Goal: Task Accomplishment & Management: Use online tool/utility

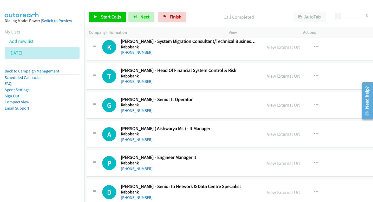
scroll to position [6739, 2]
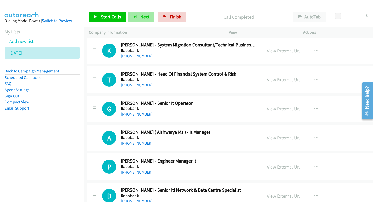
click at [142, 19] on span "Next" at bounding box center [145, 17] width 9 height 6
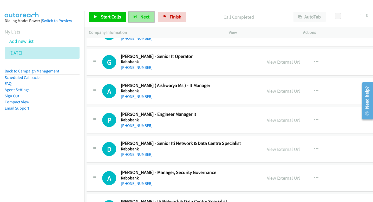
click at [139, 18] on button "Next" at bounding box center [142, 17] width 26 height 10
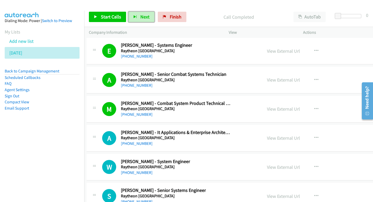
scroll to position [6420, 2]
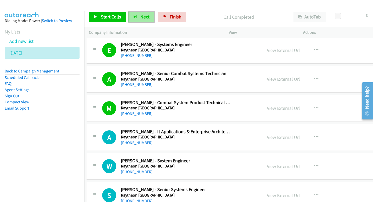
click at [143, 19] on span "Next" at bounding box center [145, 17] width 9 height 6
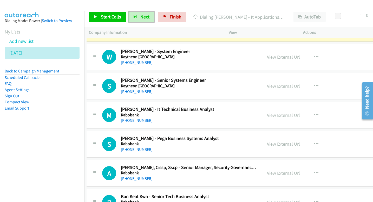
scroll to position [6531, 2]
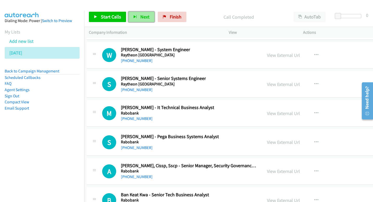
click at [141, 20] on button "Next" at bounding box center [142, 17] width 26 height 10
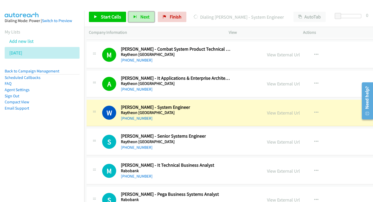
scroll to position [6474, 2]
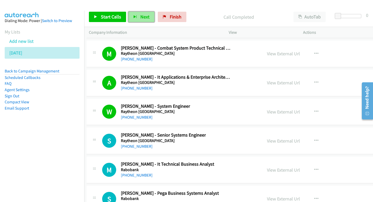
click at [141, 18] on span "Next" at bounding box center [145, 17] width 9 height 6
click at [146, 19] on span "Next" at bounding box center [145, 17] width 9 height 6
click at [141, 20] on button "Next" at bounding box center [142, 17] width 26 height 10
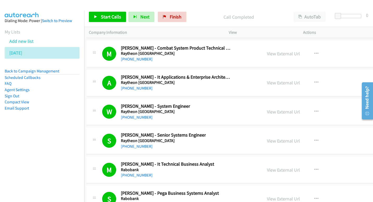
click at [145, 23] on div "Start Calls Pause Next Finish Call Completed AutoTab AutoTab 0" at bounding box center [228, 17] width 289 height 20
click at [146, 17] on span "Next" at bounding box center [145, 17] width 9 height 6
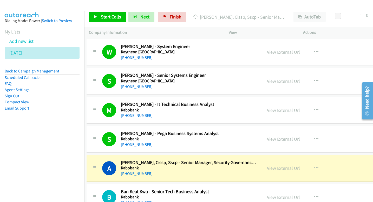
scroll to position [6535, 2]
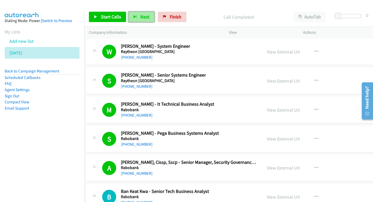
click at [135, 16] on icon "button" at bounding box center [135, 17] width 4 height 4
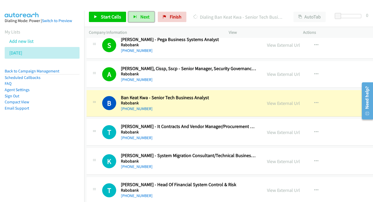
scroll to position [6629, 2]
click at [293, 102] on link "View External Url" at bounding box center [283, 103] width 33 height 6
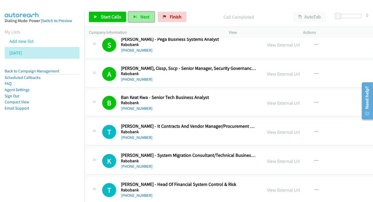
click at [140, 22] on button "Next" at bounding box center [142, 17] width 26 height 10
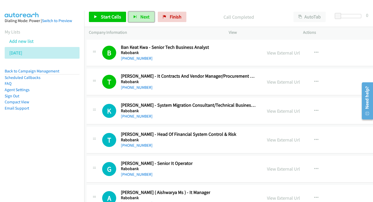
scroll to position [6682, 2]
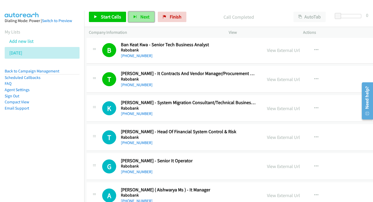
click at [149, 18] on button "Next" at bounding box center [142, 17] width 26 height 10
click at [141, 19] on span "Next" at bounding box center [145, 17] width 9 height 6
click at [146, 14] on button "Next" at bounding box center [142, 17] width 26 height 10
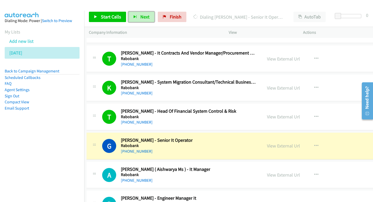
scroll to position [6706, 2]
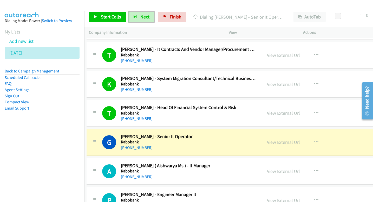
click at [281, 144] on link "View External Url" at bounding box center [283, 142] width 33 height 6
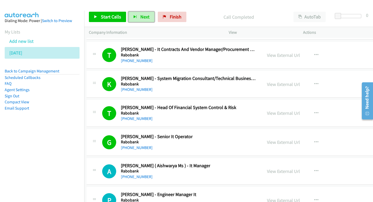
scroll to position [6722, 2]
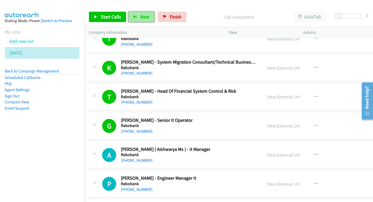
click at [141, 17] on span "Next" at bounding box center [145, 17] width 9 height 6
click at [144, 18] on span "Next" at bounding box center [145, 17] width 9 height 6
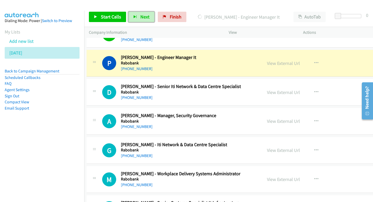
scroll to position [6848, 2]
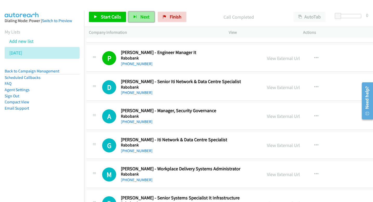
click at [137, 17] on button "Next" at bounding box center [142, 17] width 26 height 10
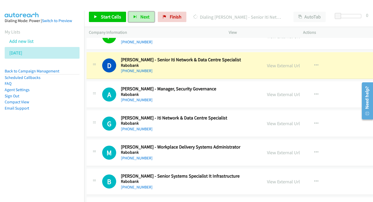
scroll to position [6871, 2]
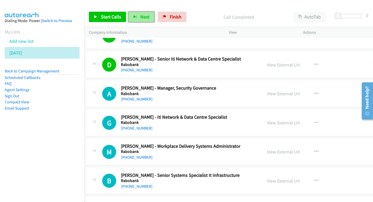
click at [148, 17] on button "Next" at bounding box center [142, 17] width 26 height 10
click at [136, 18] on button "Next" at bounding box center [142, 17] width 26 height 10
click at [145, 18] on span "Next" at bounding box center [145, 17] width 9 height 6
click at [143, 17] on span "Next" at bounding box center [145, 17] width 9 height 6
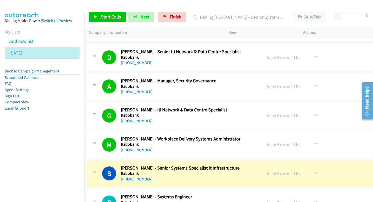
scroll to position [6879, 2]
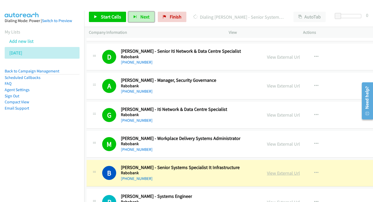
click at [295, 173] on link "View External Url" at bounding box center [283, 173] width 33 height 6
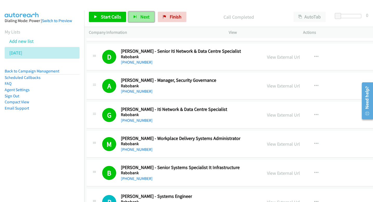
click at [148, 14] on span "Next" at bounding box center [145, 17] width 9 height 6
click at [134, 15] on icon "button" at bounding box center [135, 17] width 4 height 4
click at [149, 20] on button "Next" at bounding box center [142, 17] width 26 height 10
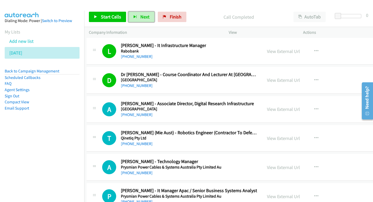
scroll to position [7066, 2]
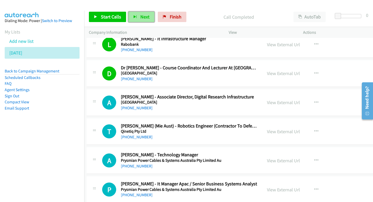
click at [143, 17] on span "Next" at bounding box center [145, 17] width 9 height 6
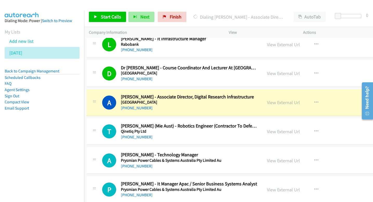
scroll to position [7073, 2]
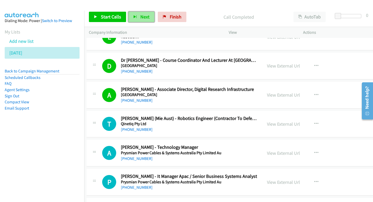
click at [143, 20] on button "Next" at bounding box center [142, 17] width 26 height 10
click at [141, 16] on span "Next" at bounding box center [145, 17] width 9 height 6
click at [143, 17] on span "Next" at bounding box center [145, 17] width 9 height 6
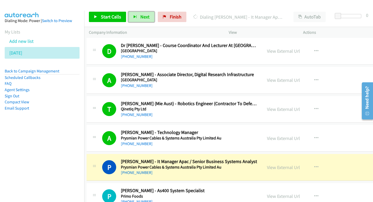
scroll to position [7094, 2]
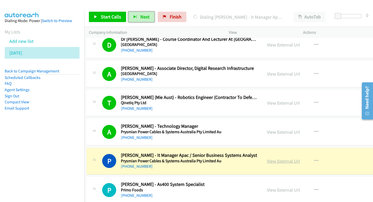
click at [274, 160] on link "View External Url" at bounding box center [283, 161] width 33 height 6
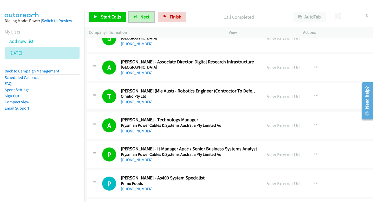
scroll to position [7102, 2]
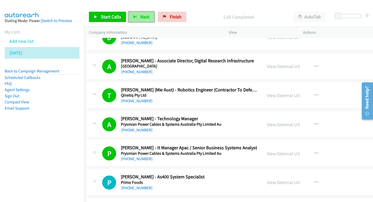
click at [136, 16] on icon "button" at bounding box center [135, 17] width 4 height 4
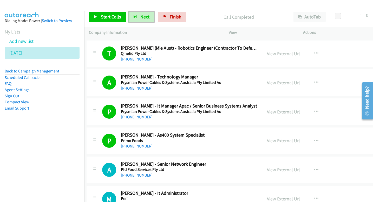
scroll to position [7163, 2]
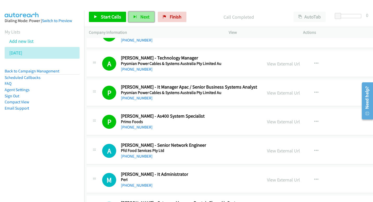
click at [137, 20] on button "Next" at bounding box center [142, 17] width 26 height 10
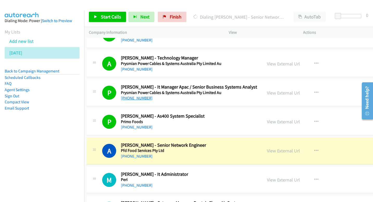
scroll to position [7172, 2]
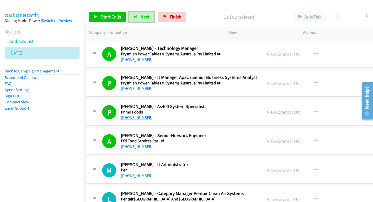
click at [129, 12] on button "Next" at bounding box center [142, 17] width 26 height 10
click at [141, 17] on span "Next" at bounding box center [145, 17] width 9 height 6
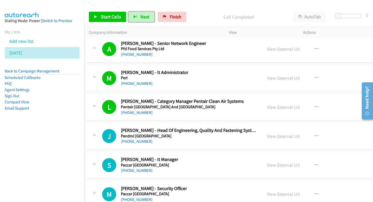
scroll to position [7277, 2]
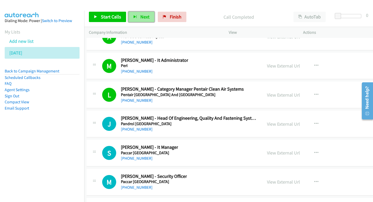
click at [141, 20] on button "Next" at bounding box center [142, 17] width 26 height 10
click at [141, 16] on span "Next" at bounding box center [145, 17] width 9 height 6
click at [141, 15] on span "Next" at bounding box center [145, 17] width 9 height 6
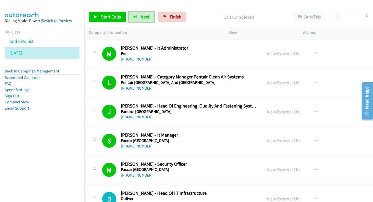
scroll to position [7310, 2]
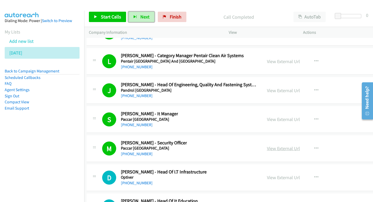
click at [282, 148] on link "View External Url" at bounding box center [283, 149] width 33 height 6
click at [145, 17] on span "Next" at bounding box center [145, 17] width 9 height 6
click at [144, 18] on span "Next" at bounding box center [145, 17] width 9 height 6
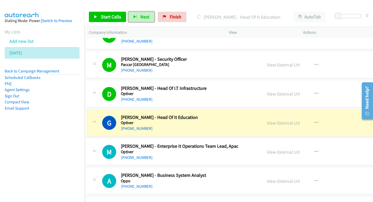
scroll to position [7395, 2]
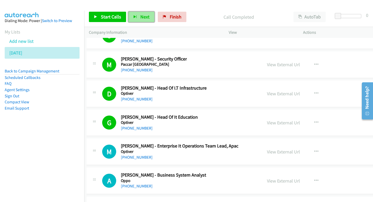
click at [147, 14] on span "Next" at bounding box center [145, 17] width 9 height 6
click at [141, 17] on span "Next" at bounding box center [145, 17] width 9 height 6
click at [145, 18] on span "Next" at bounding box center [145, 17] width 9 height 6
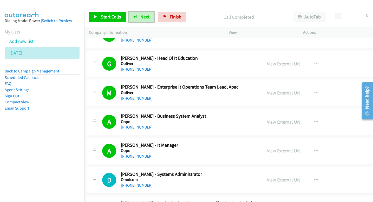
scroll to position [7456, 2]
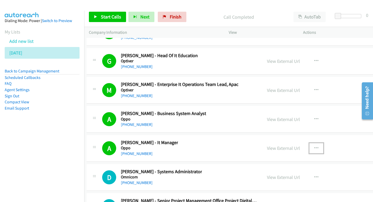
click at [319, 149] on icon "button" at bounding box center [317, 149] width 4 height 4
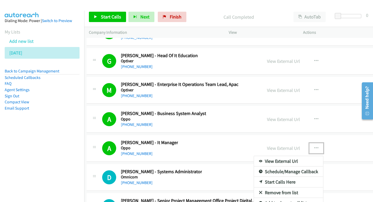
click at [257, 136] on div at bounding box center [186, 101] width 373 height 202
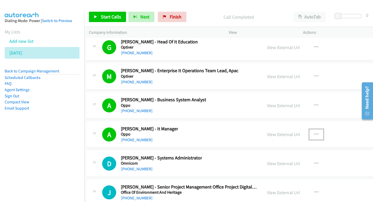
scroll to position [7473, 2]
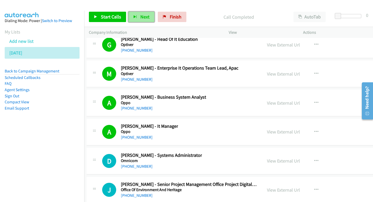
click at [147, 18] on span "Next" at bounding box center [145, 17] width 9 height 6
click at [141, 20] on span "Next" at bounding box center [145, 17] width 9 height 6
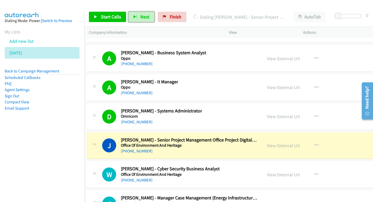
scroll to position [7533, 2]
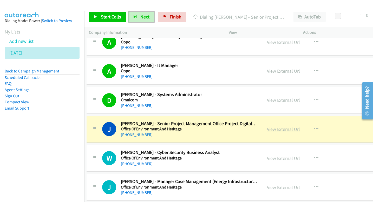
click at [274, 130] on link "View External Url" at bounding box center [283, 129] width 33 height 6
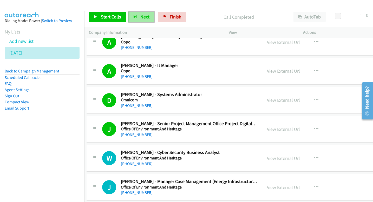
click at [145, 20] on button "Next" at bounding box center [142, 17] width 26 height 10
click at [133, 21] on button "Next" at bounding box center [142, 17] width 26 height 10
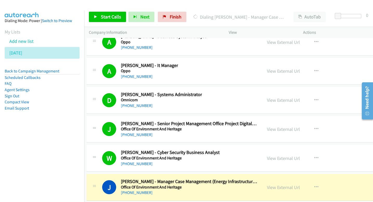
scroll to position [7544, 2]
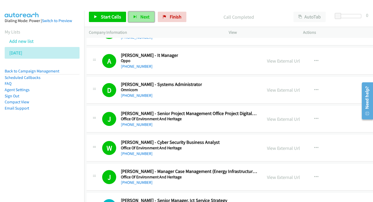
click at [146, 20] on span "Next" at bounding box center [145, 17] width 9 height 6
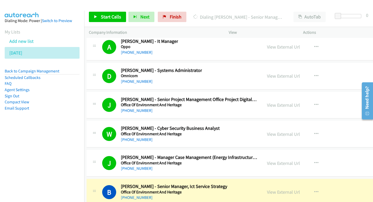
scroll to position [7560, 2]
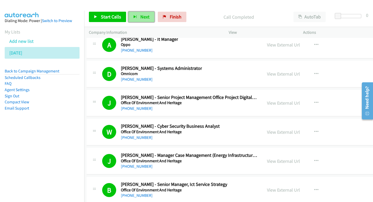
click at [149, 17] on button "Next" at bounding box center [142, 17] width 26 height 10
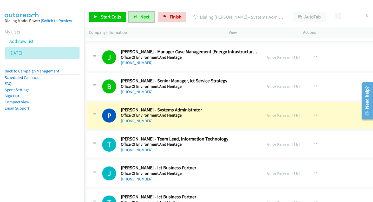
scroll to position [7661, 2]
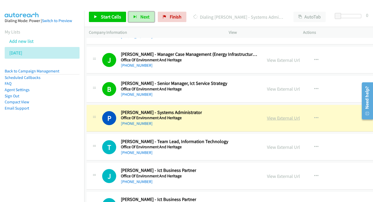
click at [277, 119] on link "View External Url" at bounding box center [283, 118] width 33 height 6
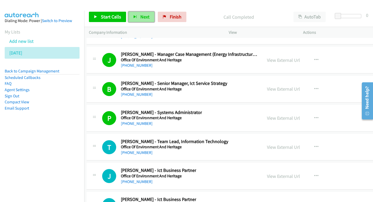
click at [148, 17] on span "Next" at bounding box center [145, 17] width 9 height 6
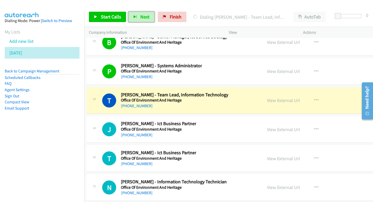
scroll to position [7714, 2]
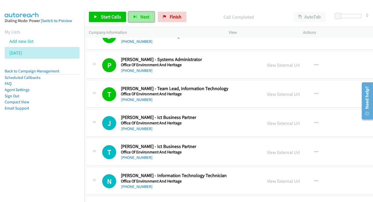
click at [142, 18] on span "Next" at bounding box center [145, 17] width 9 height 6
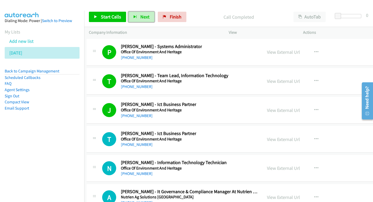
scroll to position [7728, 2]
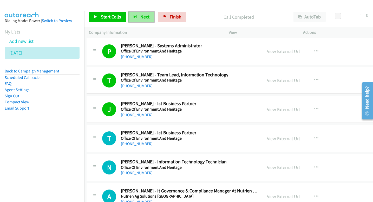
click at [148, 18] on button "Next" at bounding box center [142, 17] width 26 height 10
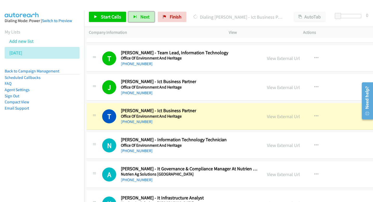
scroll to position [7752, 2]
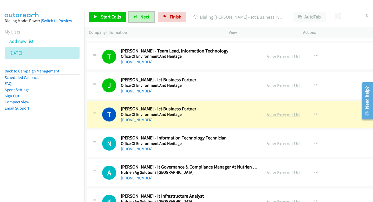
click at [284, 113] on link "View External Url" at bounding box center [283, 115] width 33 height 6
click at [275, 111] on div "View External Url" at bounding box center [283, 114] width 33 height 7
click at [275, 112] on link "View External Url" at bounding box center [283, 115] width 33 height 6
click at [286, 143] on link "View External Url" at bounding box center [283, 144] width 33 height 6
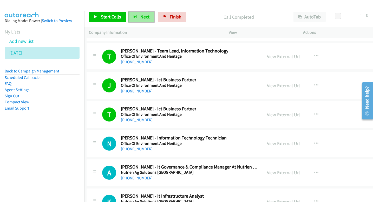
click at [143, 20] on button "Next" at bounding box center [142, 17] width 26 height 10
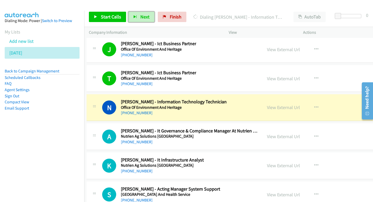
scroll to position [7792, 2]
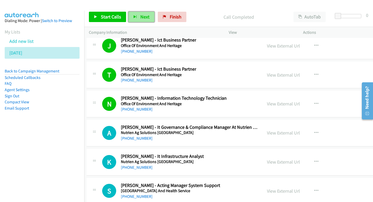
click at [147, 14] on span "Next" at bounding box center [145, 17] width 9 height 6
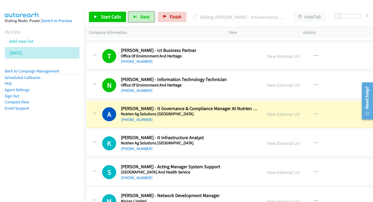
scroll to position [7815, 2]
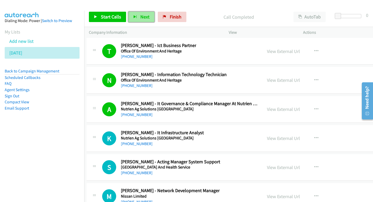
click at [146, 17] on span "Next" at bounding box center [145, 17] width 9 height 6
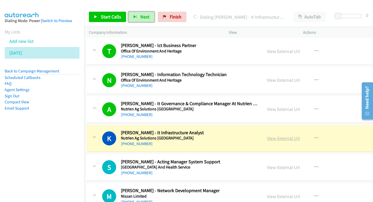
click at [278, 136] on link "View External Url" at bounding box center [283, 139] width 33 height 6
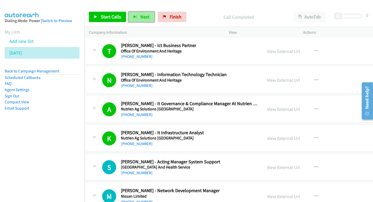
click at [146, 14] on span "Next" at bounding box center [145, 17] width 9 height 6
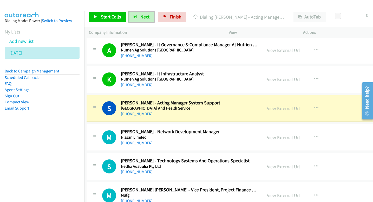
scroll to position [7882, 2]
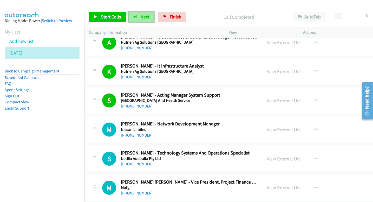
click at [145, 16] on span "Next" at bounding box center [145, 17] width 9 height 6
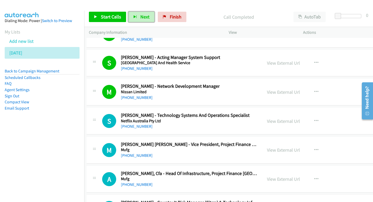
scroll to position [7922, 2]
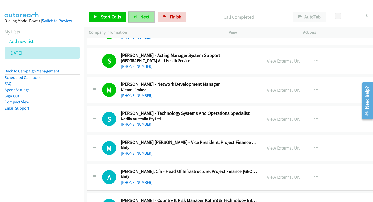
click at [151, 18] on button "Next" at bounding box center [142, 17] width 26 height 10
click at [142, 20] on button "Next" at bounding box center [142, 17] width 26 height 10
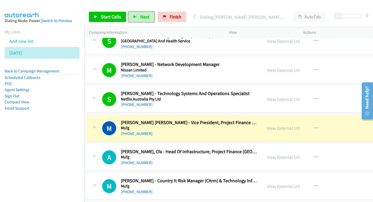
scroll to position [7943, 2]
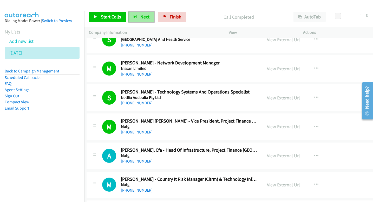
click at [145, 17] on span "Next" at bounding box center [145, 17] width 9 height 6
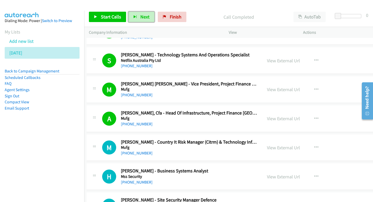
scroll to position [7981, 2]
click at [147, 16] on span "Next" at bounding box center [145, 17] width 9 height 6
click at [144, 19] on span "Next" at bounding box center [145, 17] width 9 height 6
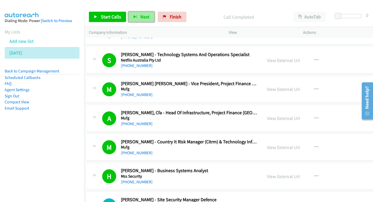
click at [150, 18] on button "Next" at bounding box center [142, 17] width 26 height 10
click at [147, 15] on span "Next" at bounding box center [145, 17] width 9 height 6
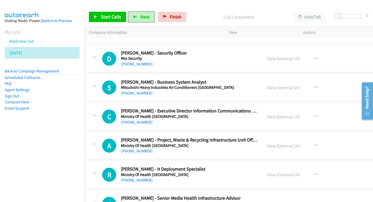
scroll to position [8974, 2]
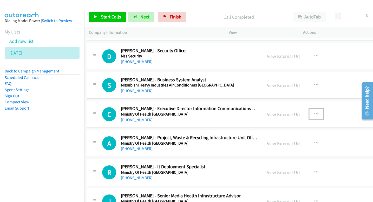
click at [319, 112] on icon "button" at bounding box center [317, 114] width 4 height 4
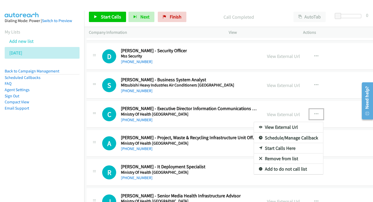
click at [285, 149] on link "Start Calls Here" at bounding box center [288, 148] width 69 height 10
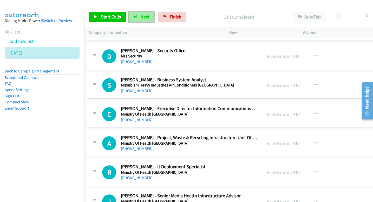
click at [140, 21] on button "Next" at bounding box center [142, 17] width 26 height 10
click at [144, 17] on span "Next" at bounding box center [145, 17] width 9 height 6
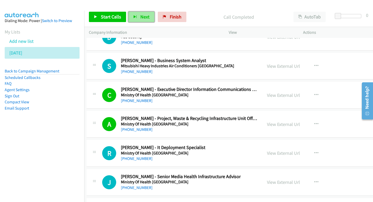
click at [143, 15] on span "Next" at bounding box center [145, 17] width 9 height 6
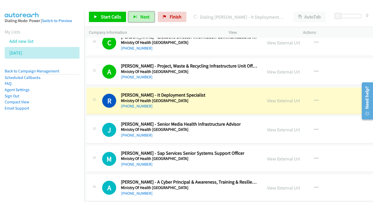
scroll to position [9047, 2]
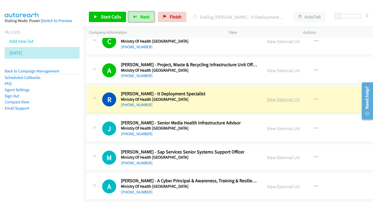
click at [276, 102] on link "View External Url" at bounding box center [283, 100] width 33 height 6
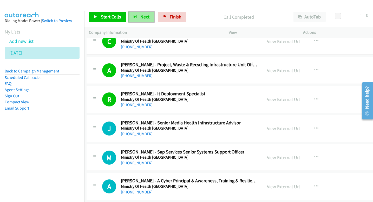
click at [145, 20] on button "Next" at bounding box center [142, 17] width 26 height 10
click at [147, 16] on span "Next" at bounding box center [145, 17] width 9 height 6
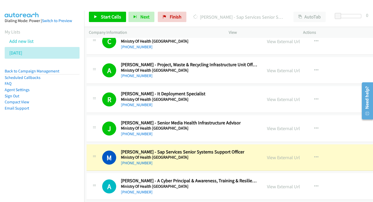
scroll to position [9031, 2]
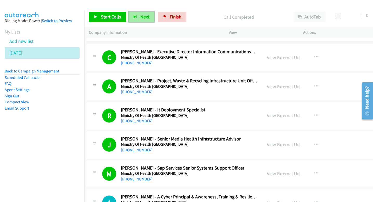
click at [150, 20] on button "Next" at bounding box center [142, 17] width 26 height 10
click at [255, 116] on div "R Callback Scheduled [PERSON_NAME] - It Deployment Specialist Ministry Of Healt…" at bounding box center [180, 115] width 156 height 17
click at [139, 19] on button "Next" at bounding box center [142, 17] width 26 height 10
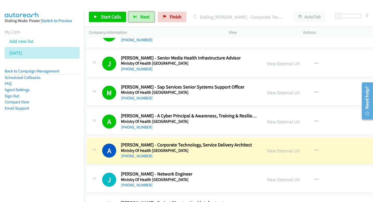
scroll to position [9113, 2]
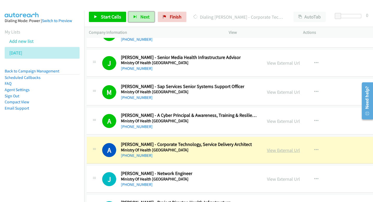
click at [275, 151] on link "View External Url" at bounding box center [283, 151] width 33 height 6
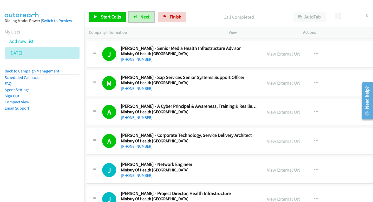
scroll to position [9123, 2]
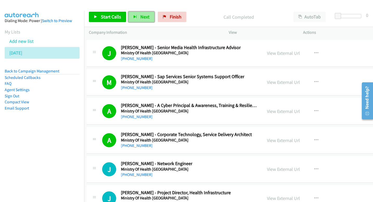
click at [143, 13] on button "Next" at bounding box center [142, 17] width 26 height 10
click at [143, 20] on span "Next" at bounding box center [145, 17] width 9 height 6
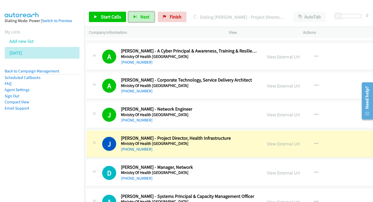
scroll to position [9191, 2]
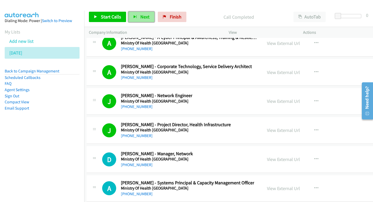
click at [149, 17] on button "Next" at bounding box center [142, 17] width 26 height 10
click at [132, 15] on button "Next" at bounding box center [142, 17] width 26 height 10
click at [142, 17] on span "Next" at bounding box center [145, 17] width 9 height 6
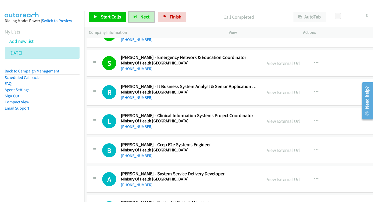
scroll to position [9346, 2]
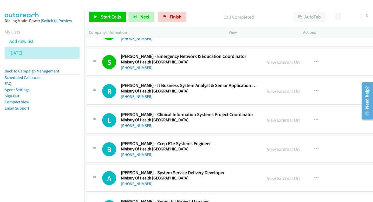
click at [144, 23] on div "Start Calls Pause Next Finish Call Completed AutoTab AutoTab 0" at bounding box center [228, 17] width 289 height 20
click at [142, 17] on span "Next" at bounding box center [145, 17] width 9 height 6
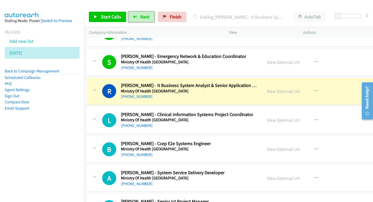
scroll to position [9359, 2]
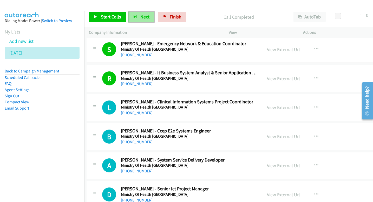
click at [136, 19] on button "Next" at bounding box center [142, 17] width 26 height 10
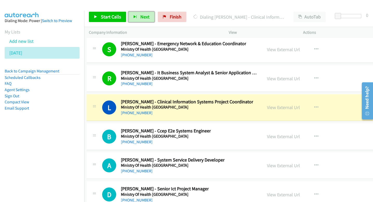
scroll to position [9367, 2]
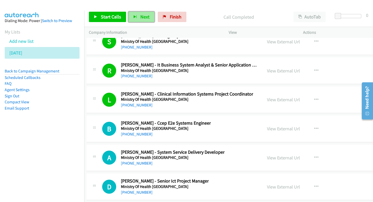
click at [141, 19] on span "Next" at bounding box center [145, 17] width 9 height 6
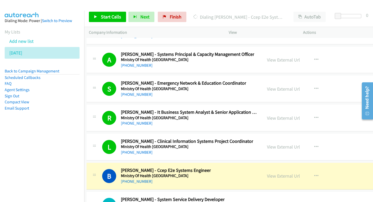
scroll to position [9315, 2]
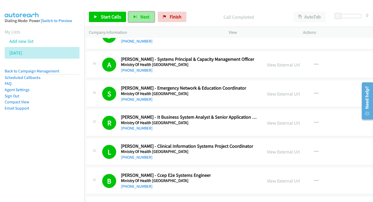
click at [145, 20] on button "Next" at bounding box center [142, 17] width 26 height 10
click at [133, 21] on button "Next" at bounding box center [142, 17] width 26 height 10
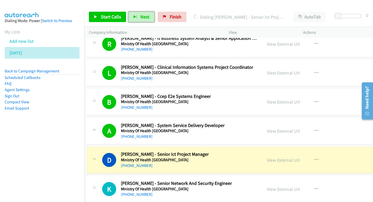
scroll to position [9403, 2]
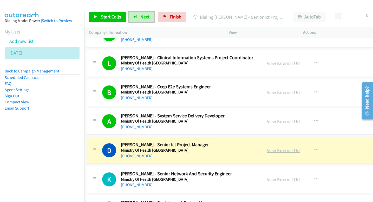
click at [276, 150] on link "View External Url" at bounding box center [283, 151] width 33 height 6
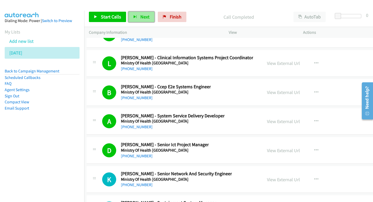
click at [141, 15] on span "Next" at bounding box center [145, 17] width 9 height 6
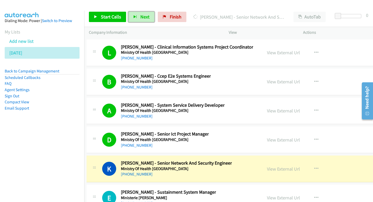
scroll to position [9415, 2]
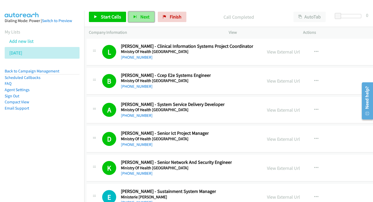
click at [148, 15] on span "Next" at bounding box center [145, 17] width 9 height 6
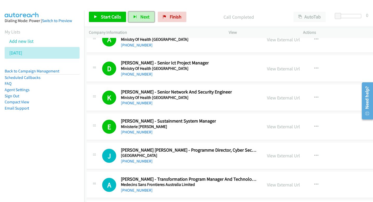
scroll to position [9489, 2]
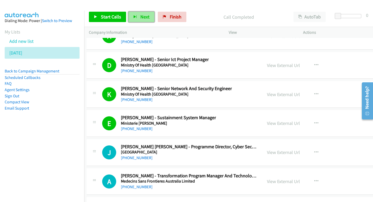
click at [141, 17] on span "Next" at bounding box center [145, 17] width 9 height 6
click at [144, 20] on span "Next" at bounding box center [145, 17] width 9 height 6
click at [143, 19] on span "Next" at bounding box center [145, 17] width 9 height 6
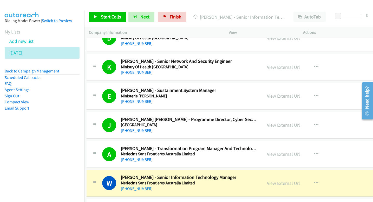
scroll to position [9516, 2]
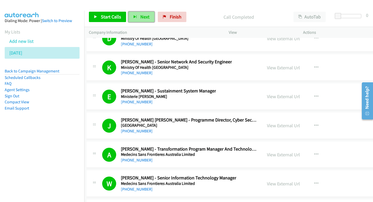
click at [148, 20] on button "Next" at bounding box center [142, 17] width 26 height 10
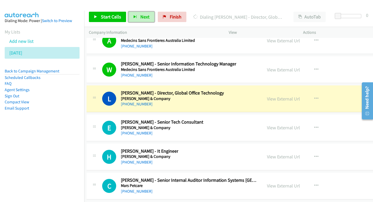
scroll to position [9642, 2]
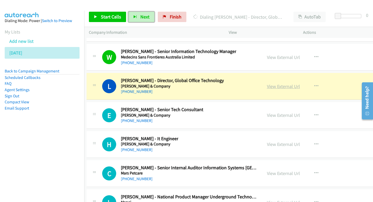
click at [290, 85] on link "View External Url" at bounding box center [283, 87] width 33 height 6
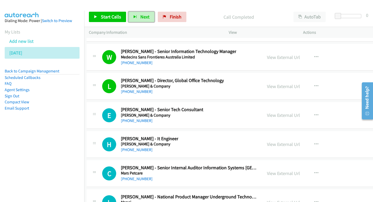
scroll to position [9650, 2]
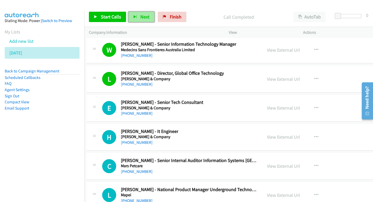
click at [142, 13] on button "Next" at bounding box center [142, 17] width 26 height 10
click at [146, 19] on span "Next" at bounding box center [145, 17] width 9 height 6
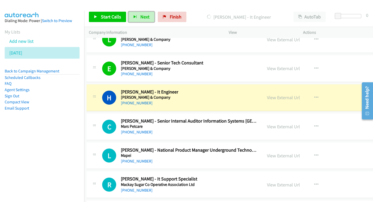
scroll to position [9691, 2]
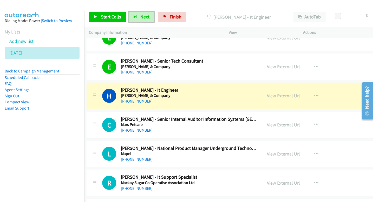
click at [297, 97] on link "View External Url" at bounding box center [283, 96] width 33 height 6
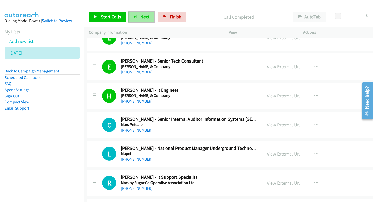
click at [139, 19] on button "Next" at bounding box center [142, 17] width 26 height 10
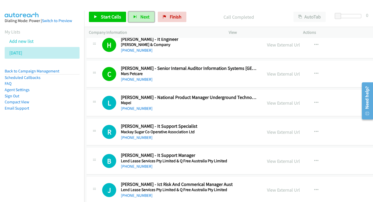
scroll to position [9742, 2]
click at [139, 14] on button "Next" at bounding box center [142, 17] width 26 height 10
click at [142, 20] on span "Next" at bounding box center [145, 17] width 9 height 6
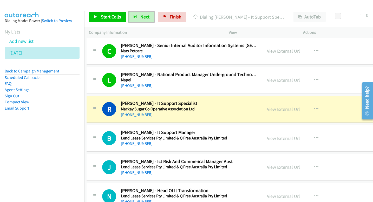
scroll to position [9770, 2]
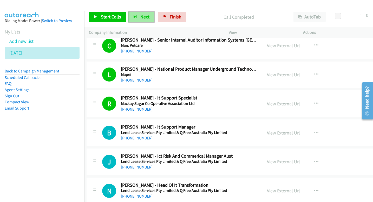
click at [144, 15] on span "Next" at bounding box center [145, 17] width 9 height 6
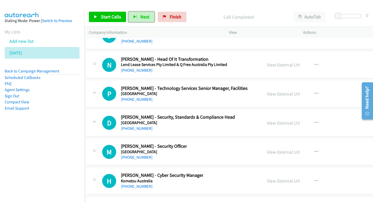
scroll to position [9886, 2]
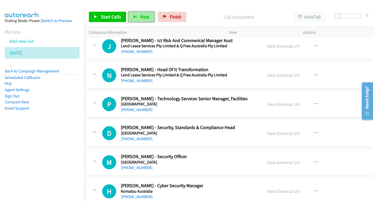
click at [144, 15] on span "Next" at bounding box center [145, 17] width 9 height 6
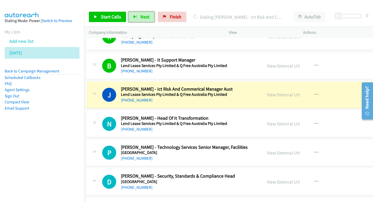
scroll to position [9840, 2]
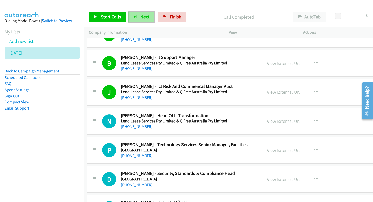
click at [145, 17] on span "Next" at bounding box center [145, 17] width 9 height 6
click at [141, 16] on span "Next" at bounding box center [145, 17] width 9 height 6
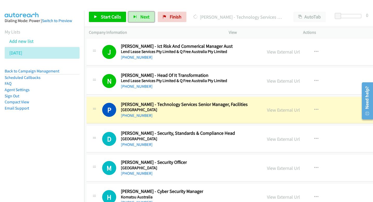
scroll to position [9880, 2]
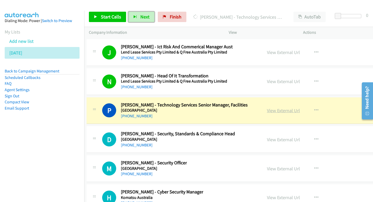
click at [273, 110] on link "View External Url" at bounding box center [283, 111] width 33 height 6
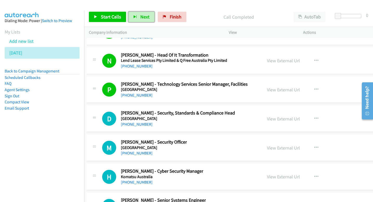
scroll to position [9901, 2]
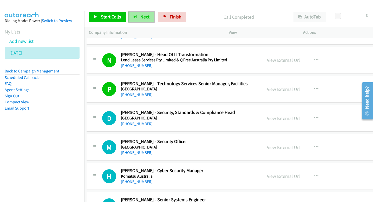
click at [142, 16] on span "Next" at bounding box center [145, 17] width 9 height 6
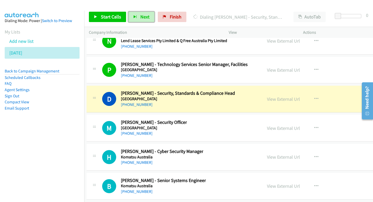
scroll to position [9926, 2]
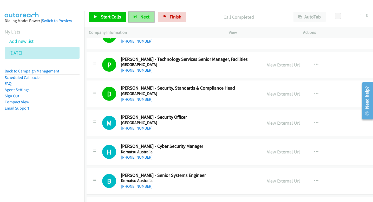
click at [144, 18] on span "Next" at bounding box center [145, 17] width 9 height 6
click at [145, 19] on span "Next" at bounding box center [145, 17] width 9 height 6
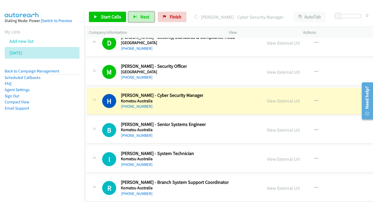
scroll to position [9980, 2]
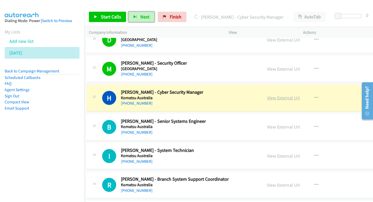
click at [276, 99] on link "View External Url" at bounding box center [283, 98] width 33 height 6
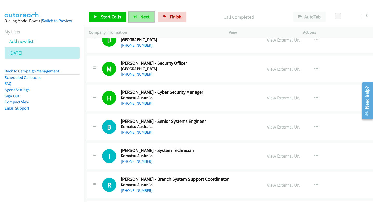
click at [139, 15] on button "Next" at bounding box center [142, 17] width 26 height 10
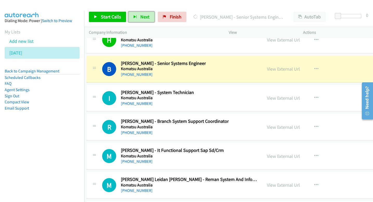
scroll to position [10030, 2]
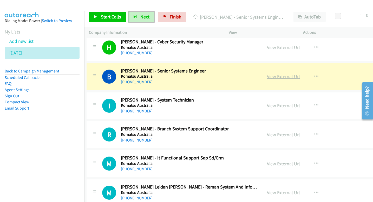
click at [291, 76] on link "View External Url" at bounding box center [283, 77] width 33 height 6
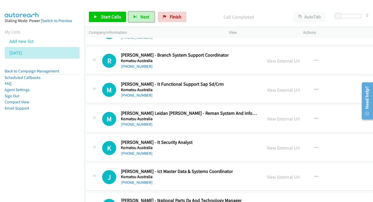
scroll to position [10106, 2]
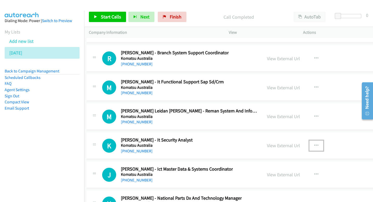
click at [319, 145] on icon "button" at bounding box center [317, 146] width 4 height 4
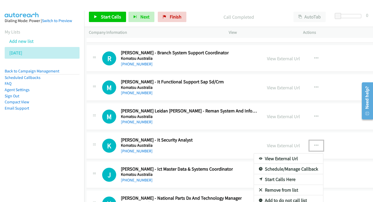
click at [291, 179] on link "Start Calls Here" at bounding box center [288, 180] width 69 height 10
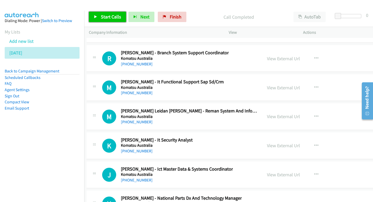
click at [115, 17] on span "Start Calls" at bounding box center [111, 17] width 20 height 6
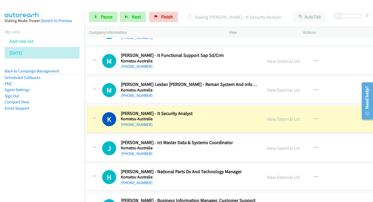
scroll to position [10144, 2]
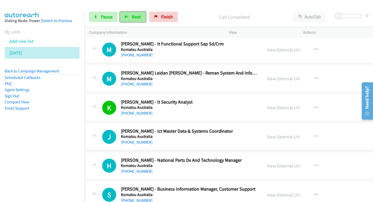
click at [140, 18] on span "Next" at bounding box center [136, 17] width 9 height 6
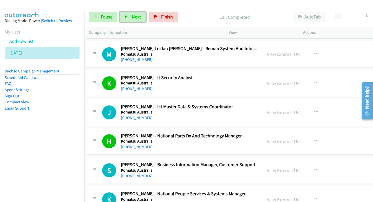
scroll to position [10179, 2]
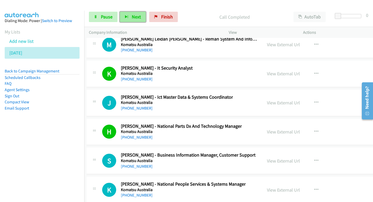
click at [135, 21] on button "Next" at bounding box center [133, 17] width 26 height 10
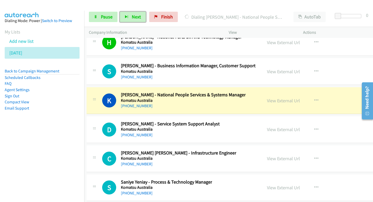
scroll to position [10270, 2]
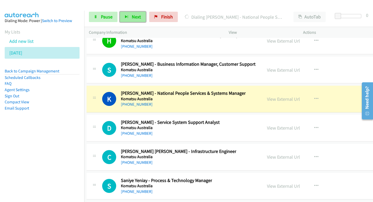
click at [138, 15] on span "Next" at bounding box center [136, 17] width 9 height 6
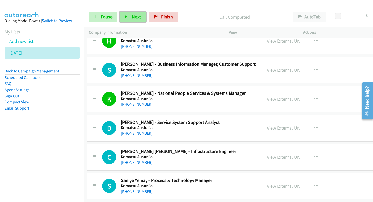
click at [138, 15] on span "Next" at bounding box center [136, 17] width 9 height 6
click at [132, 18] on span "Next" at bounding box center [136, 17] width 9 height 6
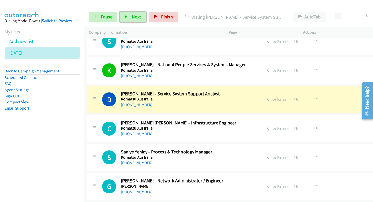
scroll to position [10300, 2]
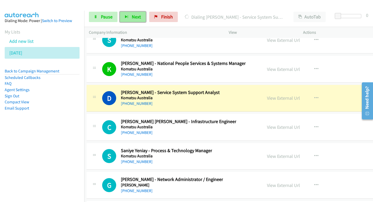
click at [133, 20] on button "Next" at bounding box center [133, 17] width 26 height 10
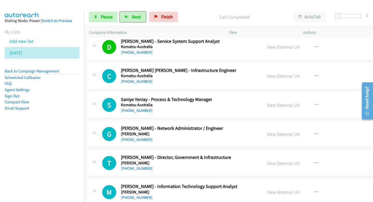
scroll to position [10367, 2]
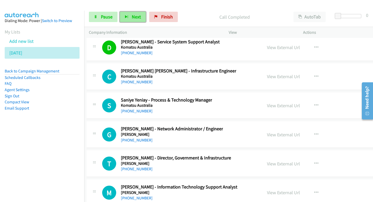
click at [136, 18] on span "Next" at bounding box center [136, 17] width 9 height 6
click at [132, 18] on span "Next" at bounding box center [136, 17] width 9 height 6
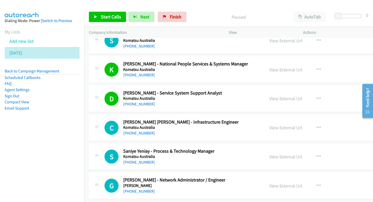
scroll to position [10305, 0]
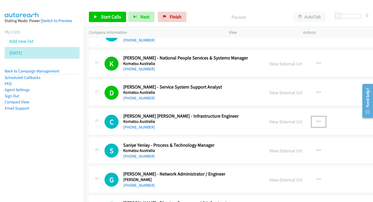
click at [326, 121] on button "button" at bounding box center [319, 122] width 14 height 10
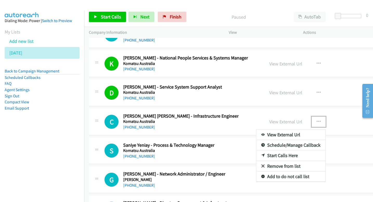
click at [296, 155] on link "Start Calls Here" at bounding box center [291, 156] width 69 height 10
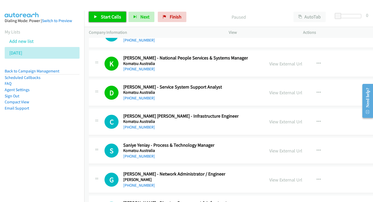
click at [111, 16] on span "Start Calls" at bounding box center [111, 17] width 20 height 6
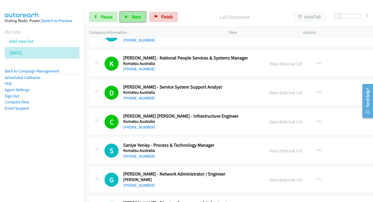
click at [139, 14] on span "Next" at bounding box center [136, 17] width 9 height 6
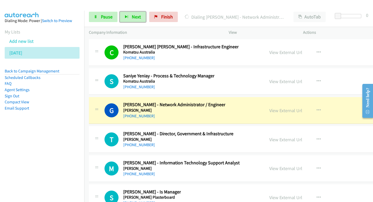
scroll to position [10382, 0]
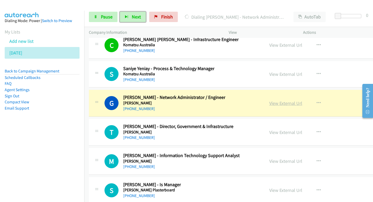
click at [296, 101] on link "View External Url" at bounding box center [286, 103] width 33 height 6
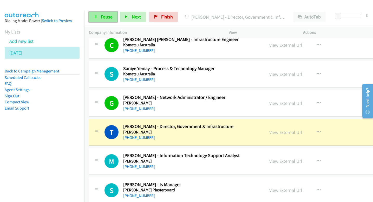
click at [108, 19] on span "Pause" at bounding box center [107, 17] width 12 height 6
